Goal: Find specific page/section: Find specific page/section

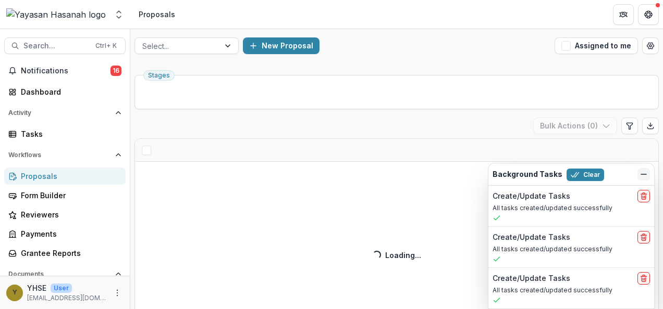
click at [640, 174] on icon "Dismiss" at bounding box center [643, 174] width 8 height 8
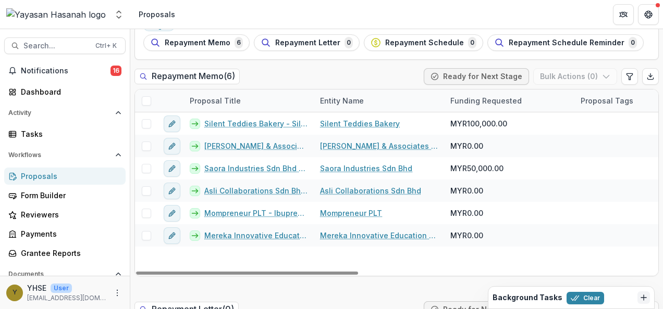
scroll to position [50, 0]
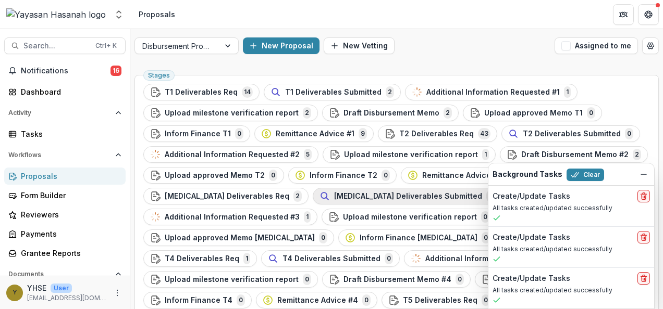
scroll to position [332, 0]
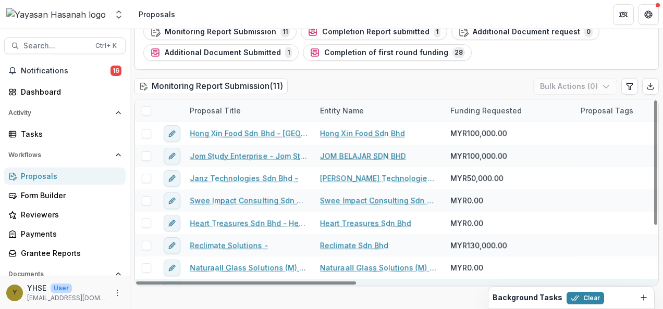
scroll to position [60, 0]
